Goal: Information Seeking & Learning: Learn about a topic

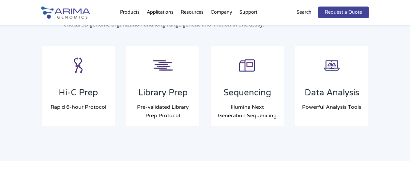
scroll to position [544, 0]
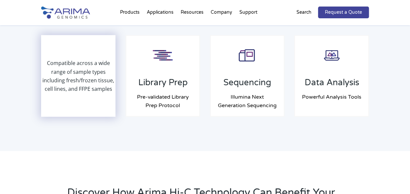
click at [87, 76] on p "Compatible across a wide range of sample types including fresh/frozen tissue, c…" at bounding box center [78, 76] width 73 height 34
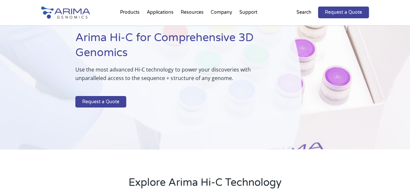
scroll to position [45, 0]
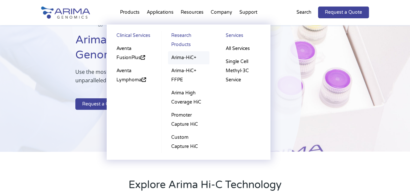
click at [188, 56] on link "Arima-HiC+" at bounding box center [188, 57] width 41 height 13
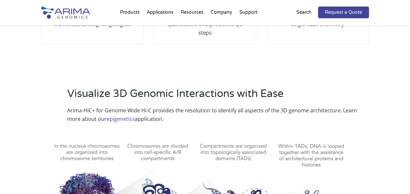
scroll to position [142, 0]
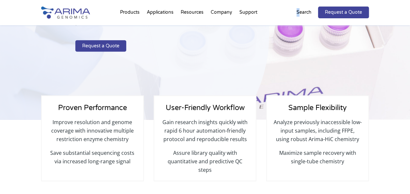
click at [300, 10] on p "Search" at bounding box center [303, 12] width 15 height 8
drag, startPoint x: 300, startPoint y: 10, endPoint x: 303, endPoint y: 10, distance: 3.3
click at [303, 10] on p "Search" at bounding box center [303, 12] width 15 height 8
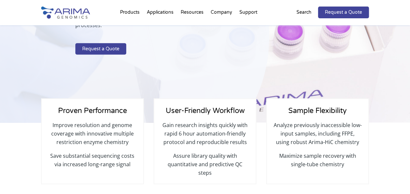
click at [301, 10] on p "Search" at bounding box center [303, 12] width 15 height 8
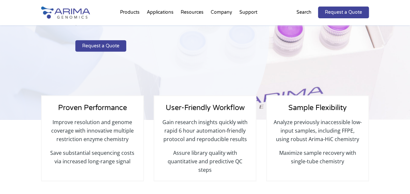
scroll to position [0, 0]
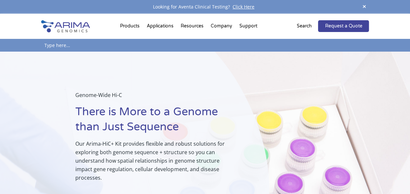
click at [292, 27] on div "Request a Quote Search" at bounding box center [319, 26] width 98 height 12
click at [307, 26] on p "Search" at bounding box center [303, 26] width 15 height 8
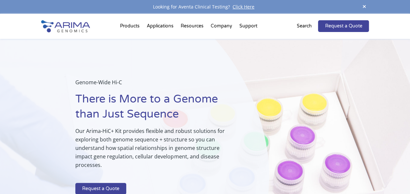
click at [307, 26] on p "Search" at bounding box center [303, 26] width 15 height 8
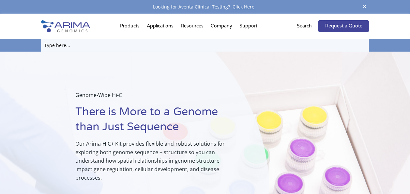
click at [76, 48] on input "text" at bounding box center [205, 45] width 328 height 13
type input "Hi-C"
click input "Search" at bounding box center [0, 0] width 0 height 0
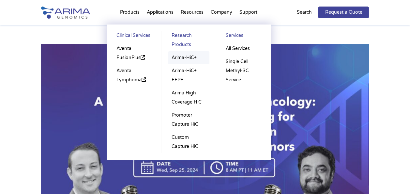
click at [182, 55] on link "Arima-HiC+" at bounding box center [188, 57] width 41 height 13
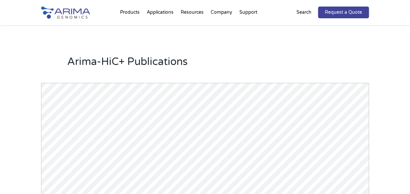
scroll to position [844, 0]
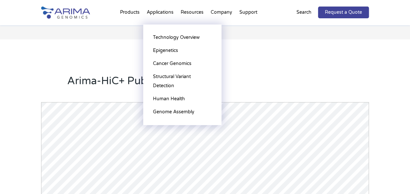
click at [152, 13] on li "Applications Technology Overview Epigenetics [MEDICAL_DATA] Genomics Structural…" at bounding box center [160, 14] width 34 height 22
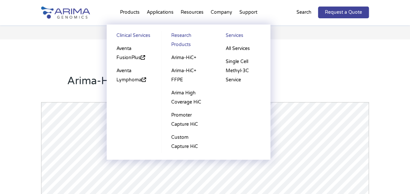
click at [140, 12] on li "Products Clinical Services Aventa FusionPlus Aventa Lymphoma Research Products …" at bounding box center [129, 14] width 27 height 22
click at [183, 94] on link "Arima High Coverage HiC" at bounding box center [188, 97] width 41 height 22
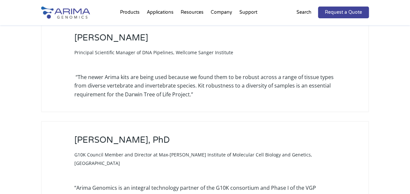
scroll to position [1029, 0]
